Goal: Complete application form

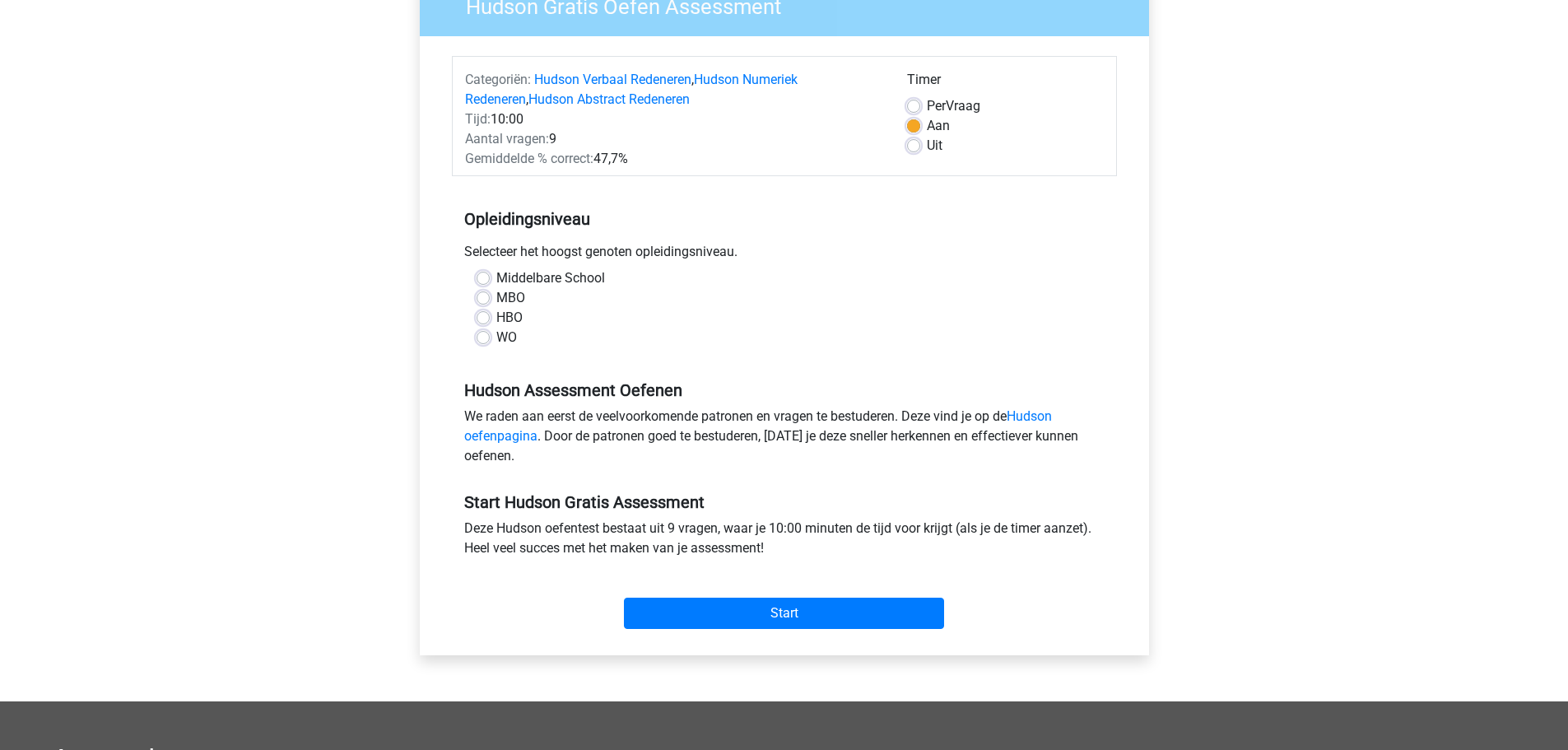
scroll to position [165, 0]
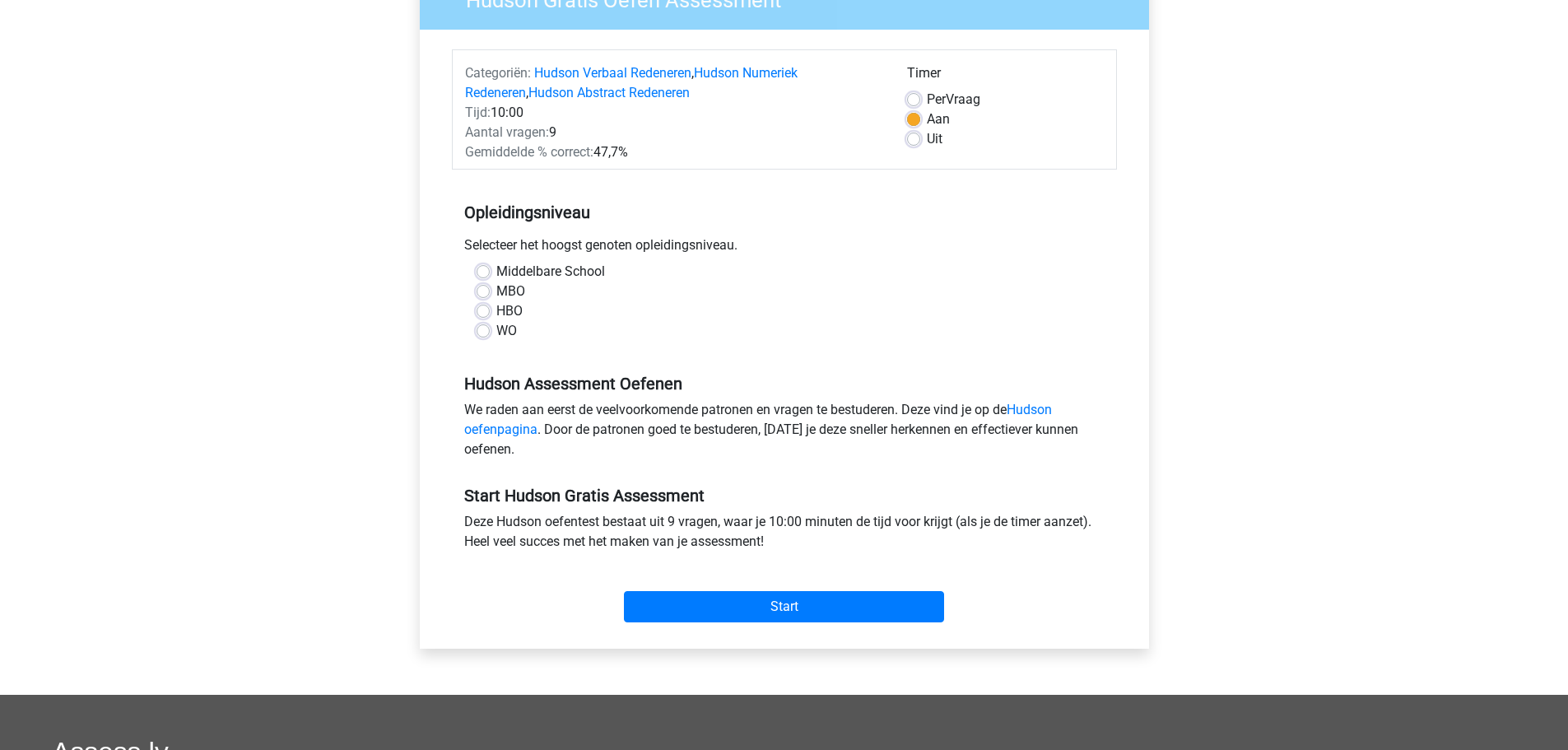
click at [497, 275] on label "Middelbare School" at bounding box center [550, 272] width 108 height 19
click at [489, 275] on input "Middelbare School" at bounding box center [482, 270] width 13 height 17
radio input "true"
click at [497, 292] on label "MBO" at bounding box center [511, 291] width 29 height 19
click at [482, 292] on input "MBO" at bounding box center [482, 289] width 13 height 17
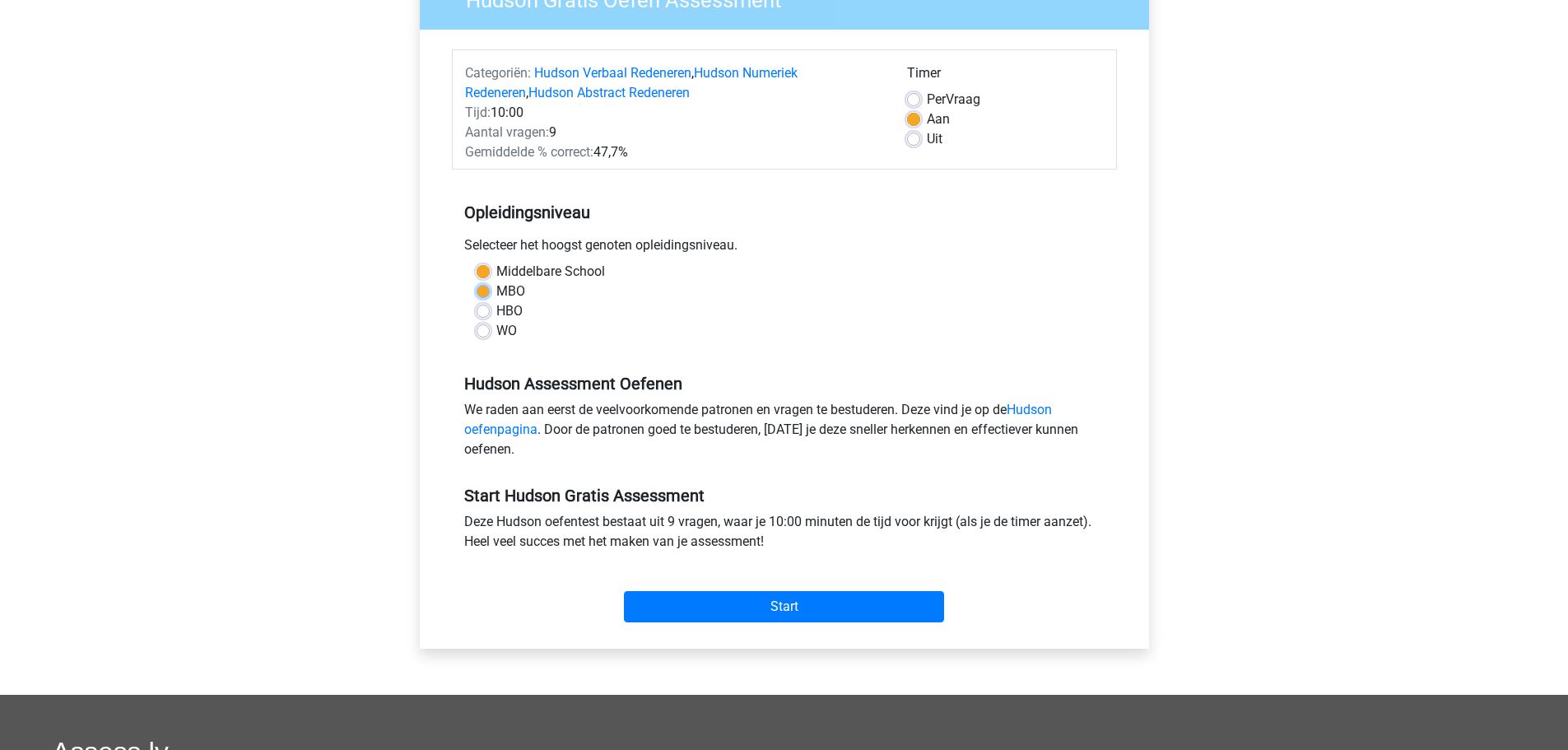
radio input "true"
click at [780, 607] on input "Start" at bounding box center [784, 606] width 320 height 31
